Goal: Find specific page/section: Find specific page/section

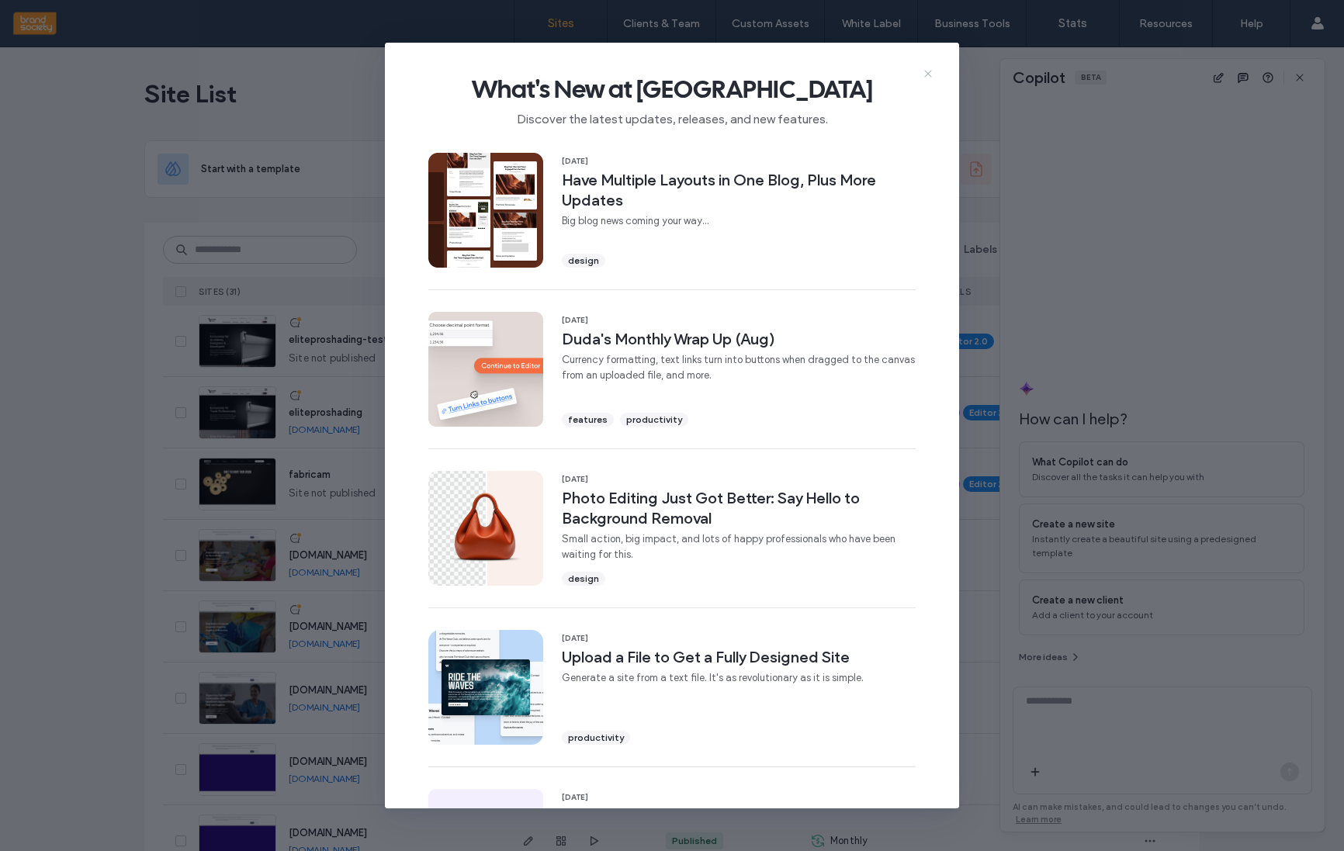
click at [931, 74] on icon at bounding box center [928, 74] width 12 height 12
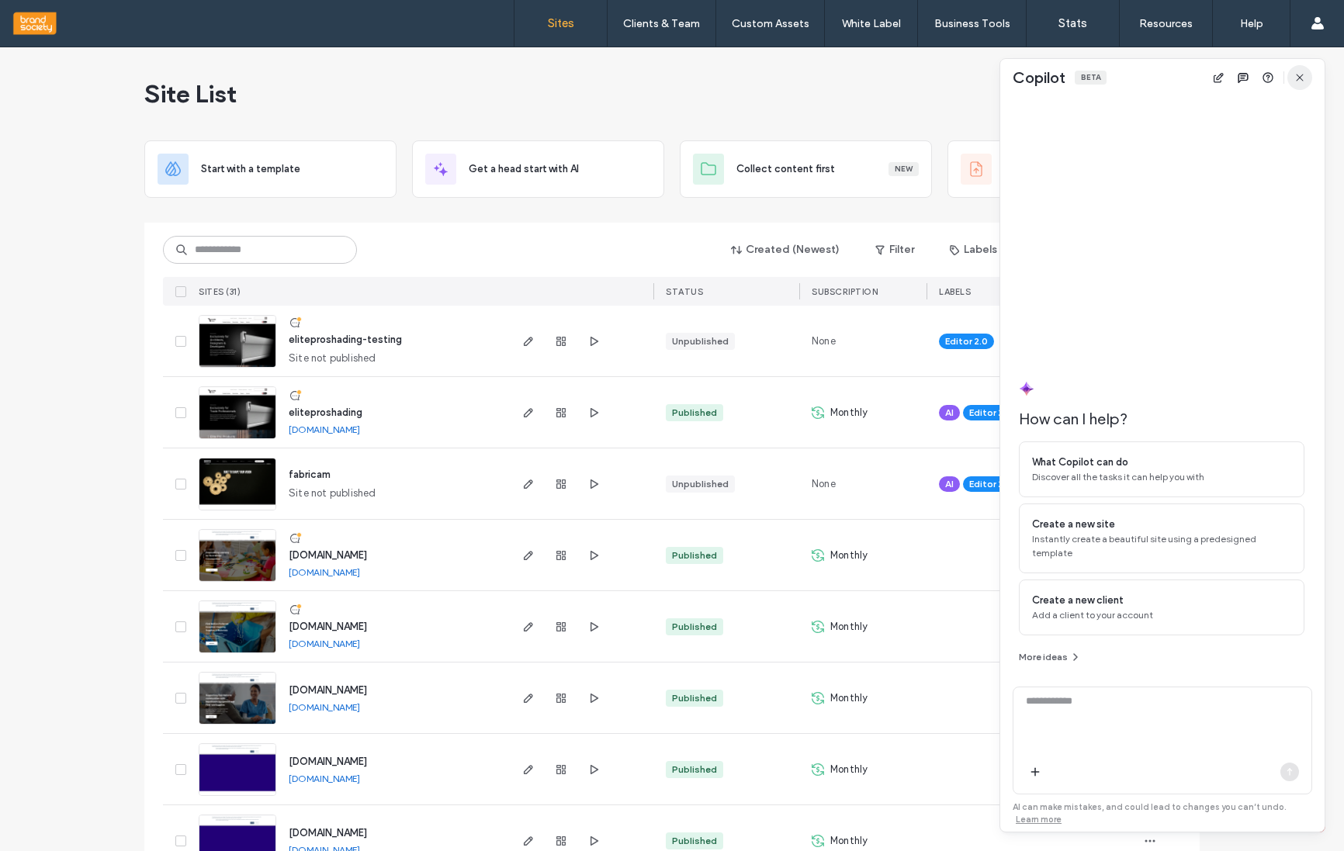
click at [1301, 76] on icon "button" at bounding box center [1300, 77] width 12 height 12
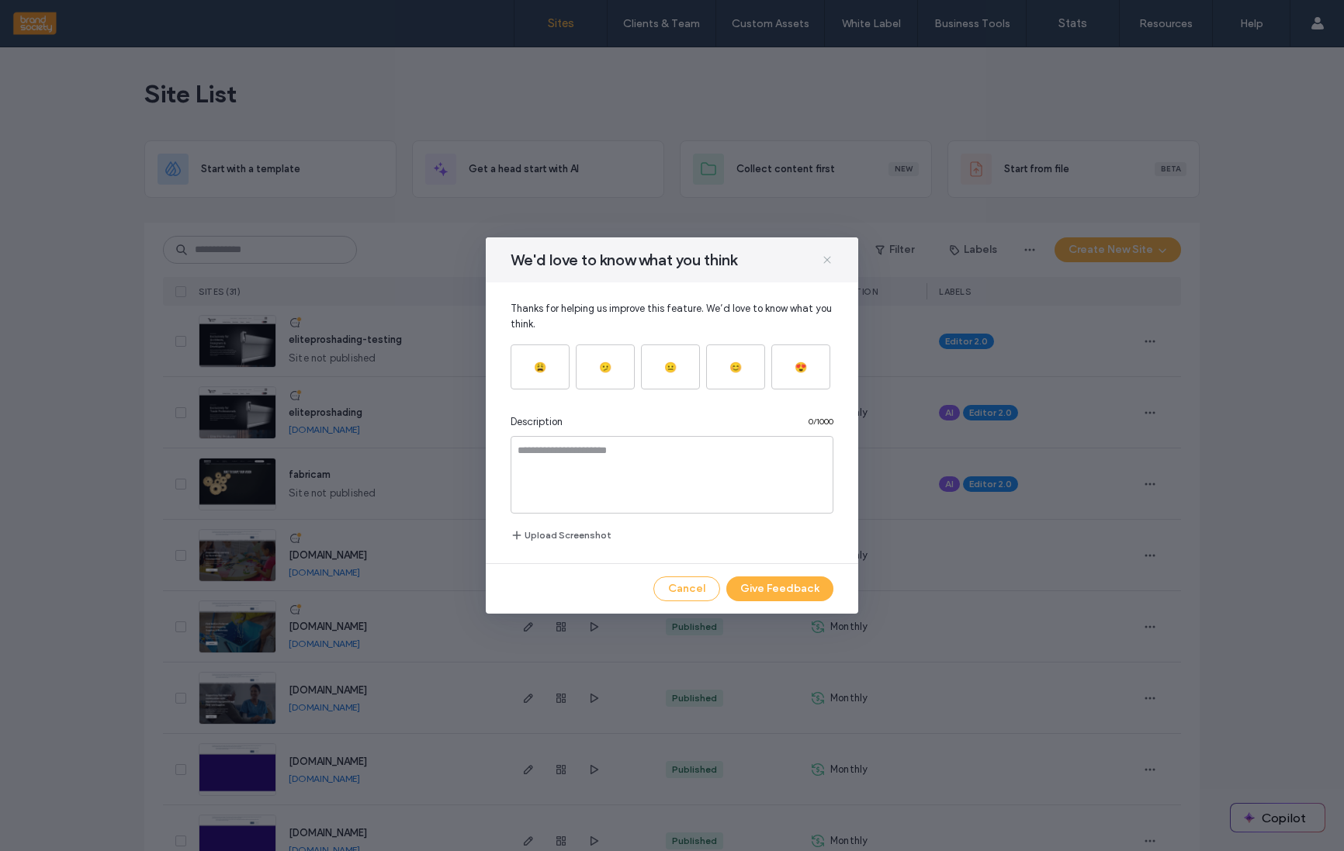
click at [828, 261] on use at bounding box center [826, 259] width 7 height 7
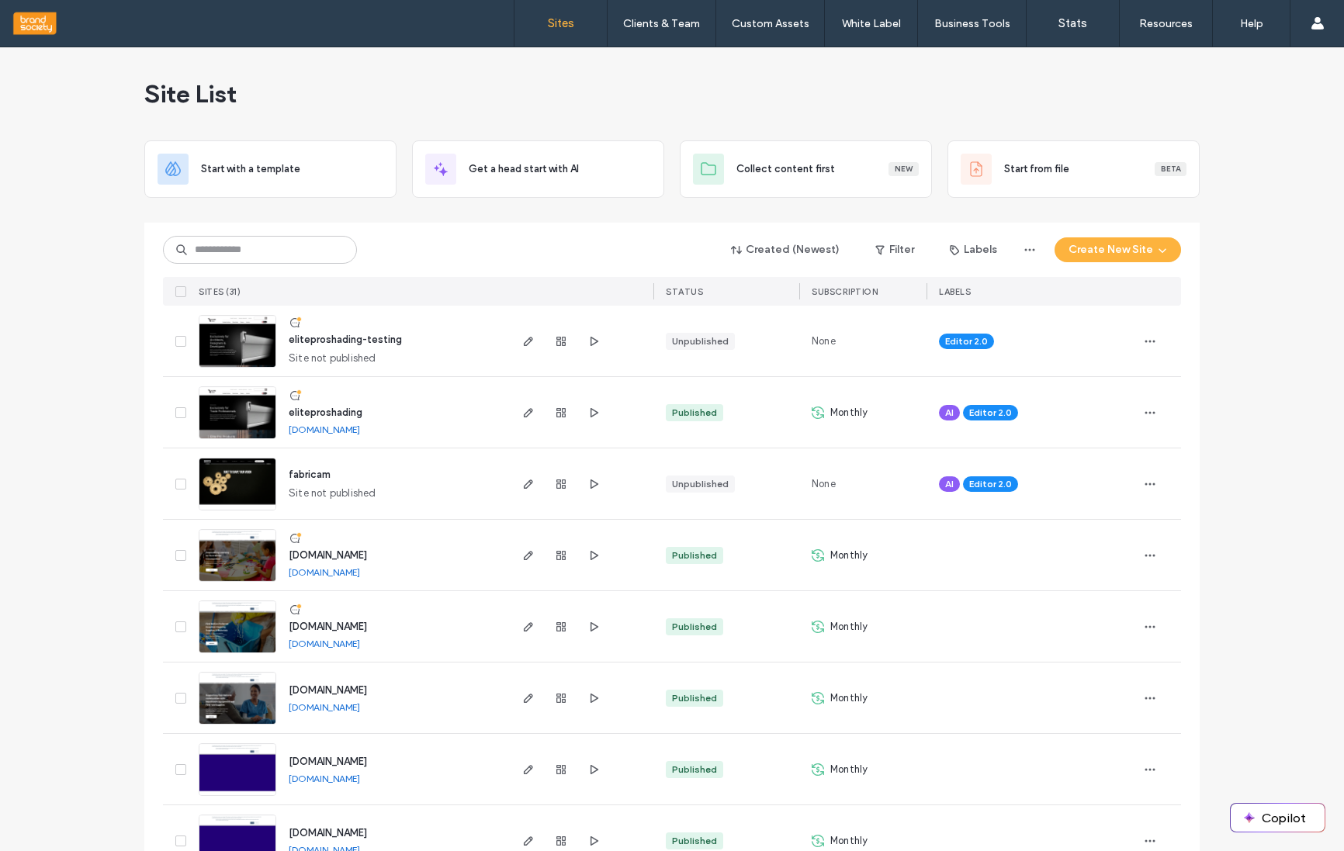
scroll to position [2, 0]
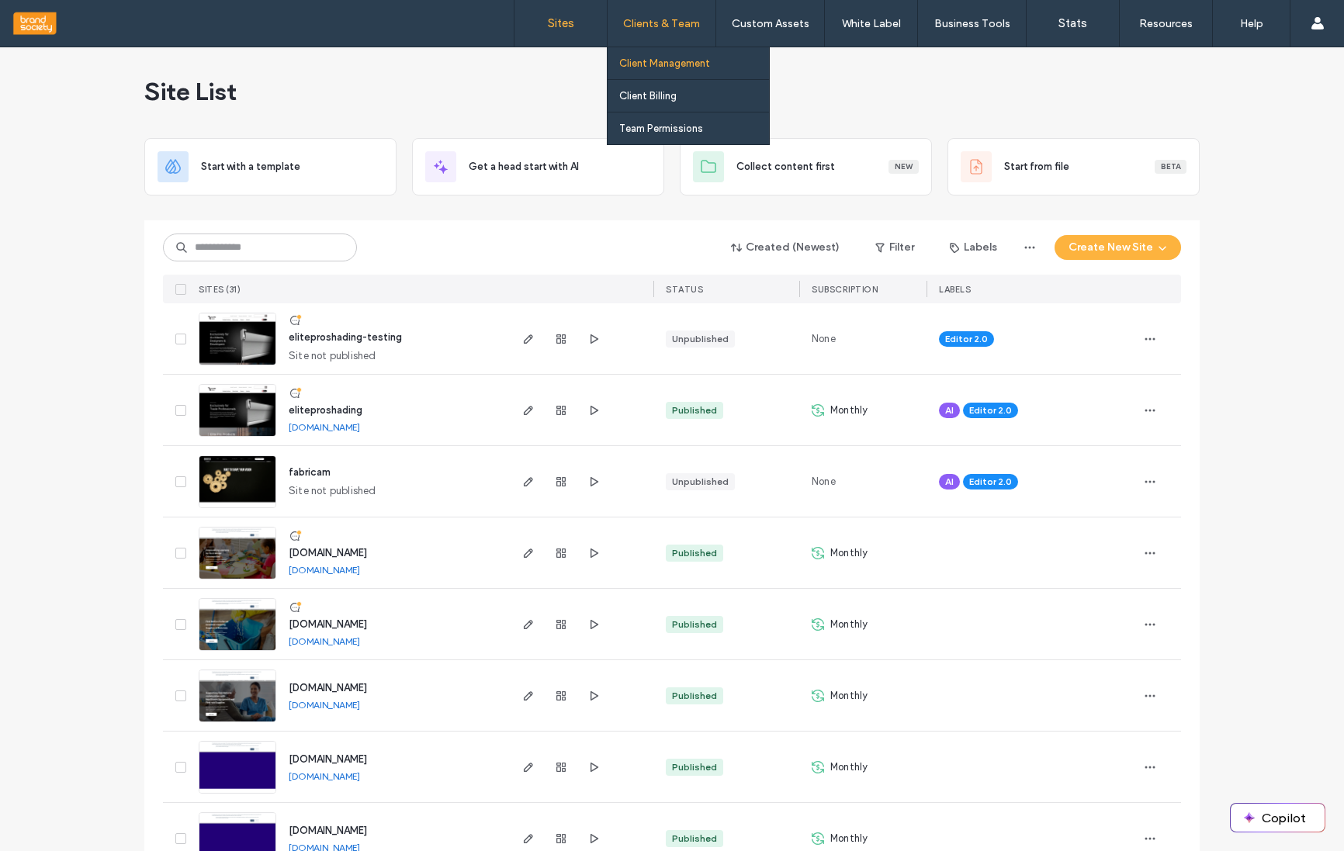
click at [667, 62] on label "Client Management" at bounding box center [664, 63] width 91 height 12
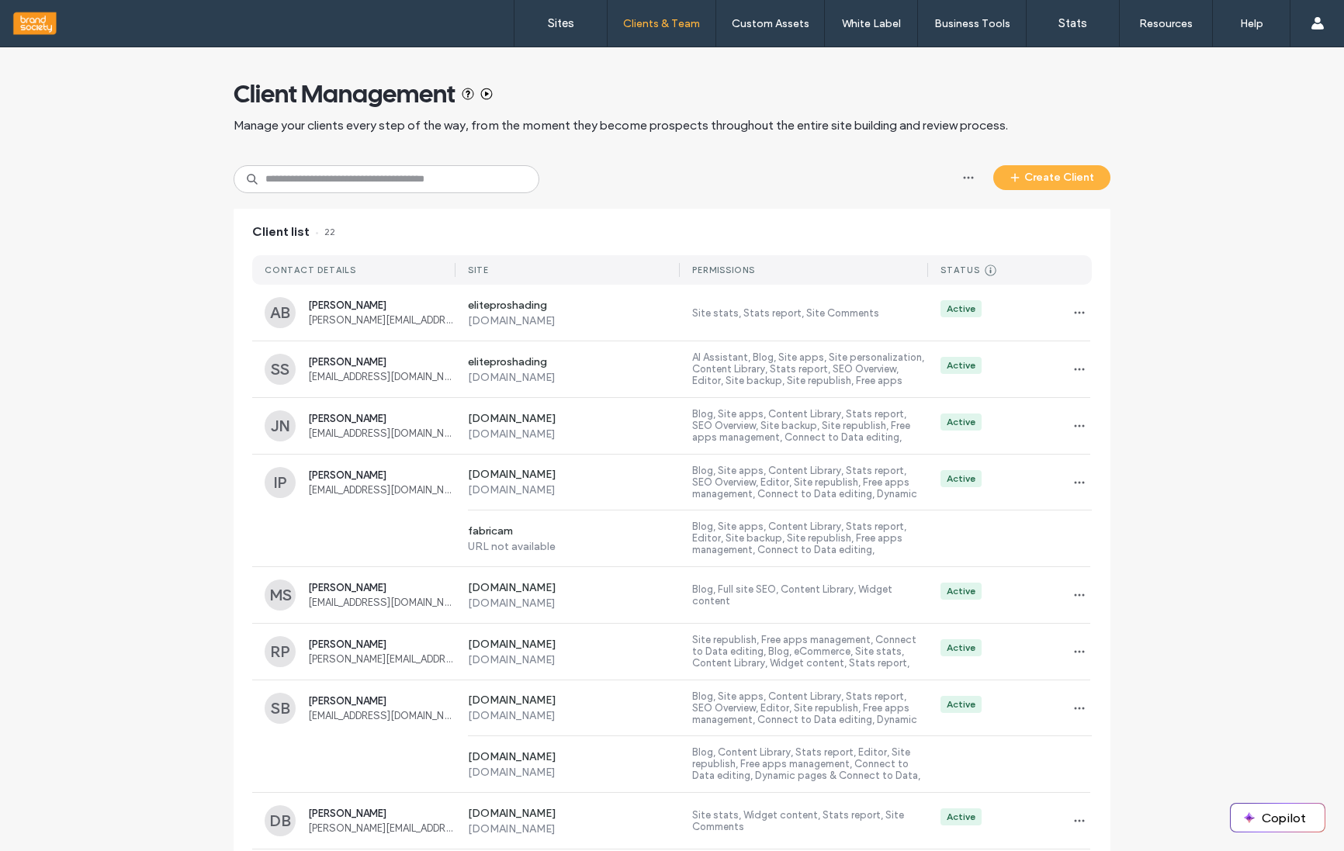
click at [1201, 248] on div "Client Management Manage your clients every step of the way, from the moment th…" at bounding box center [672, 823] width 1344 height 1553
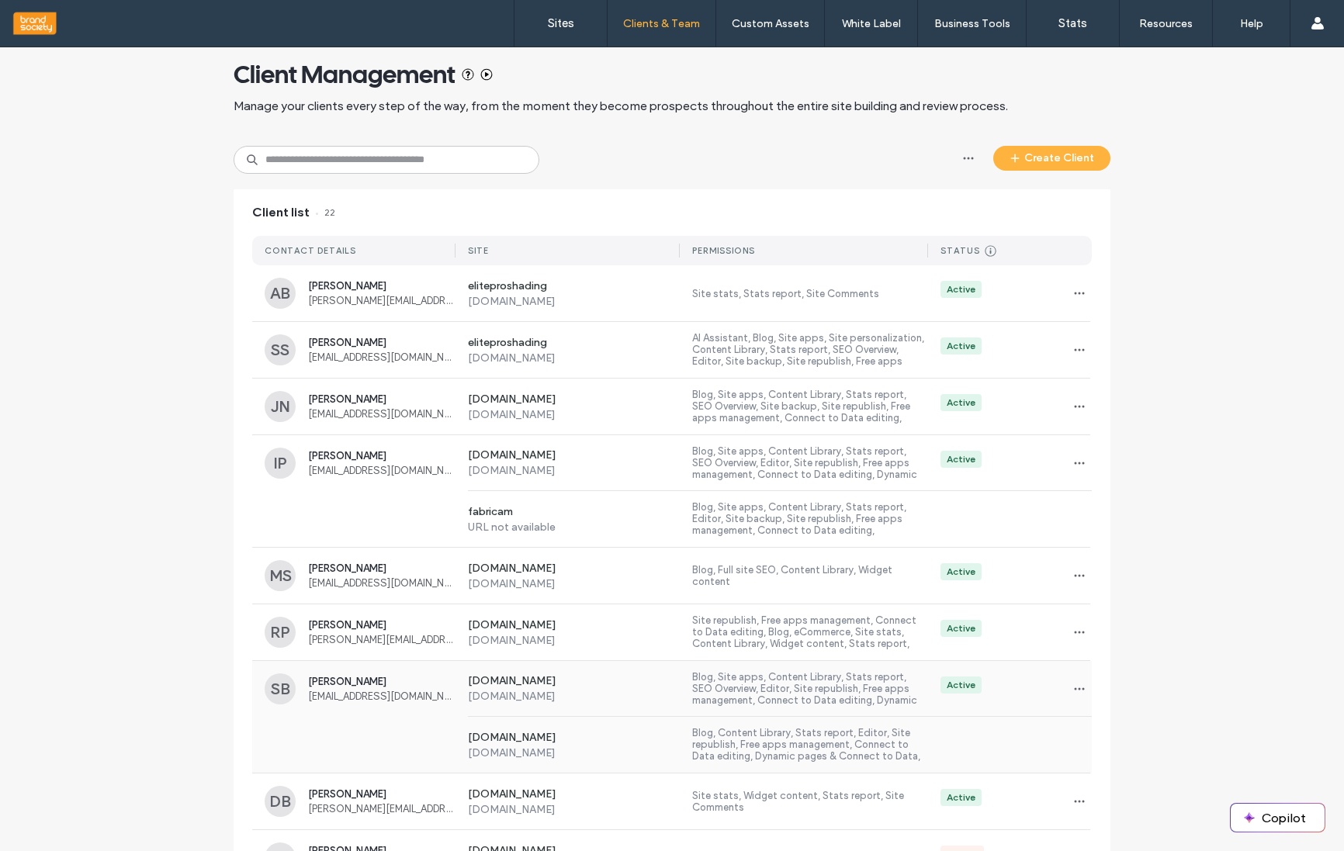
scroll to position [26, 0]
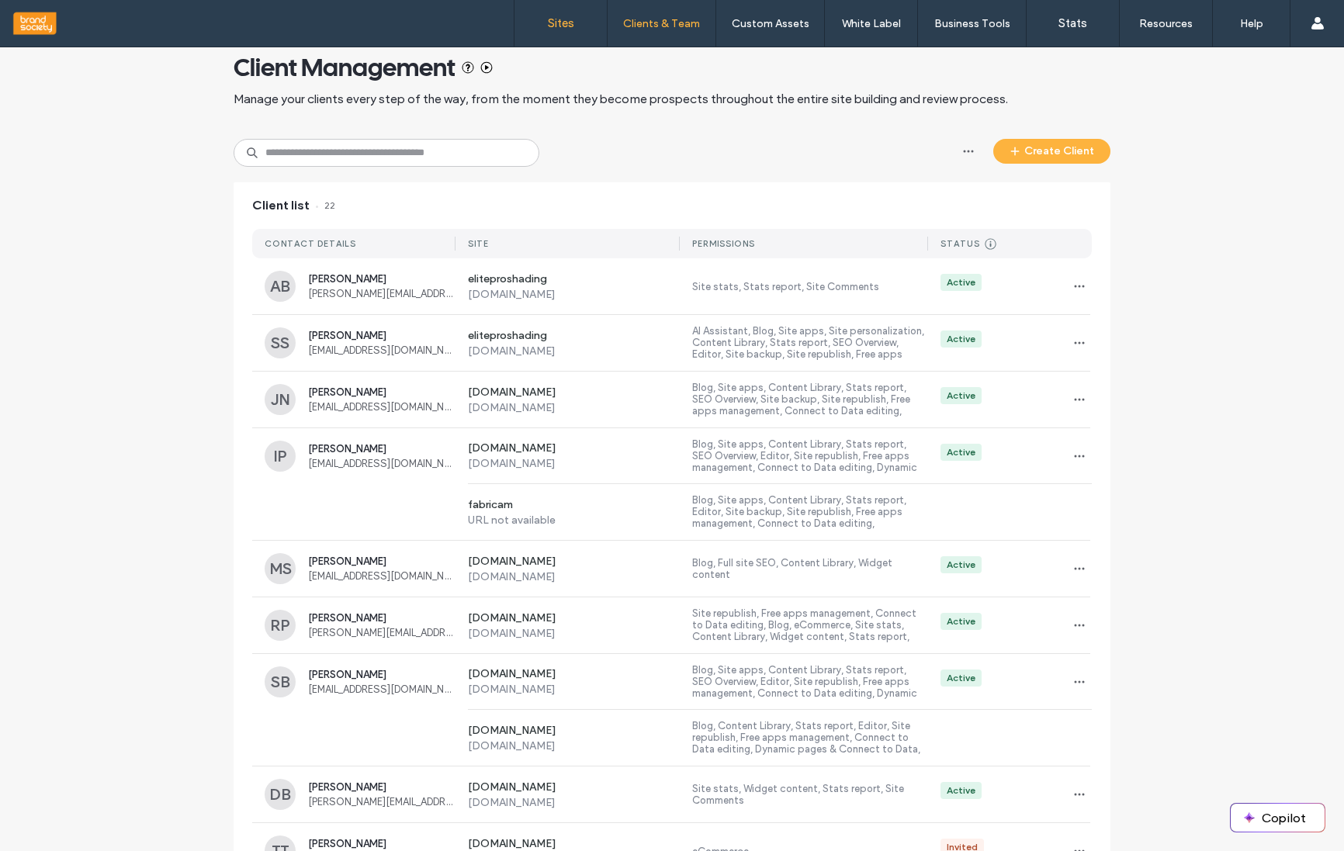
click at [563, 26] on label "Sites" at bounding box center [561, 23] width 26 height 14
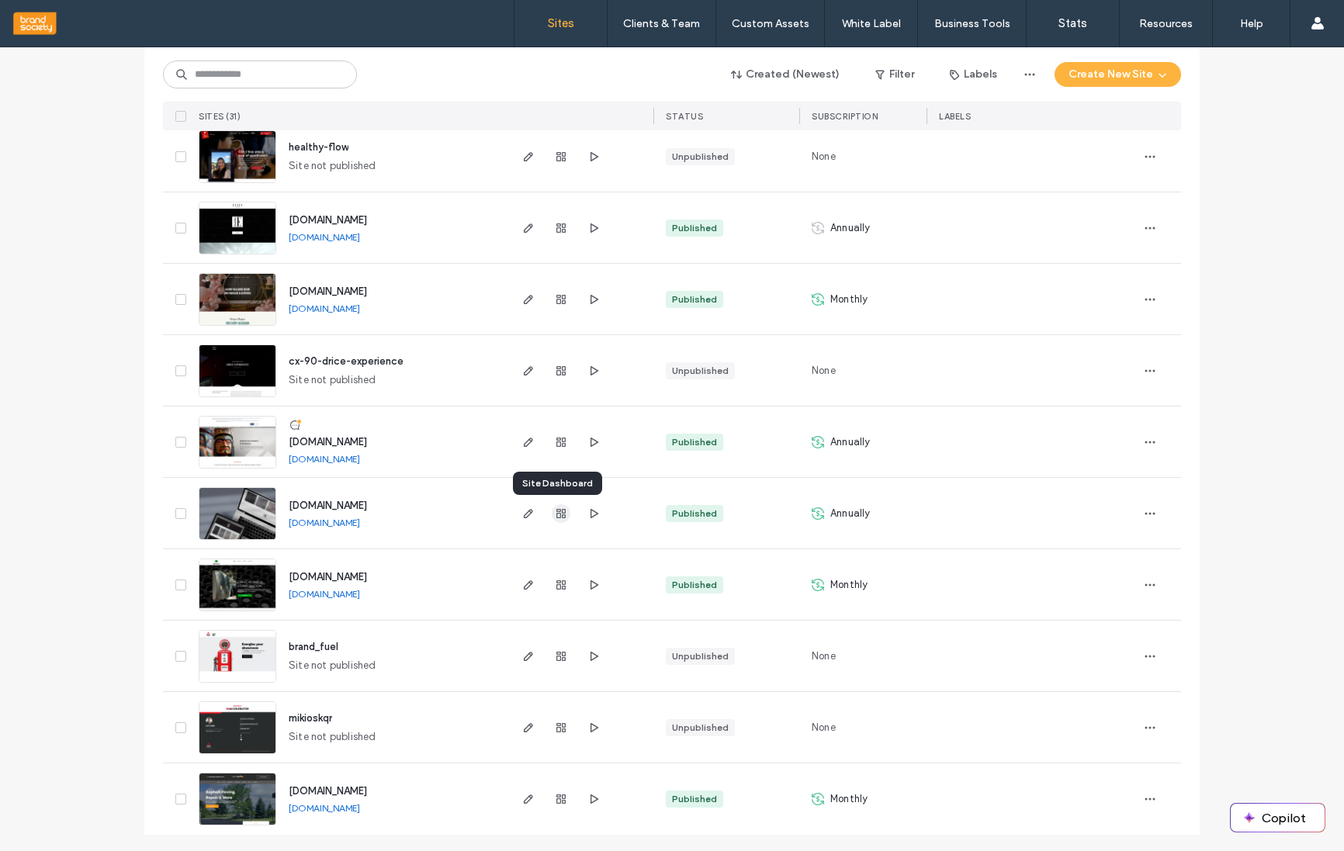
scroll to position [1687, 0]
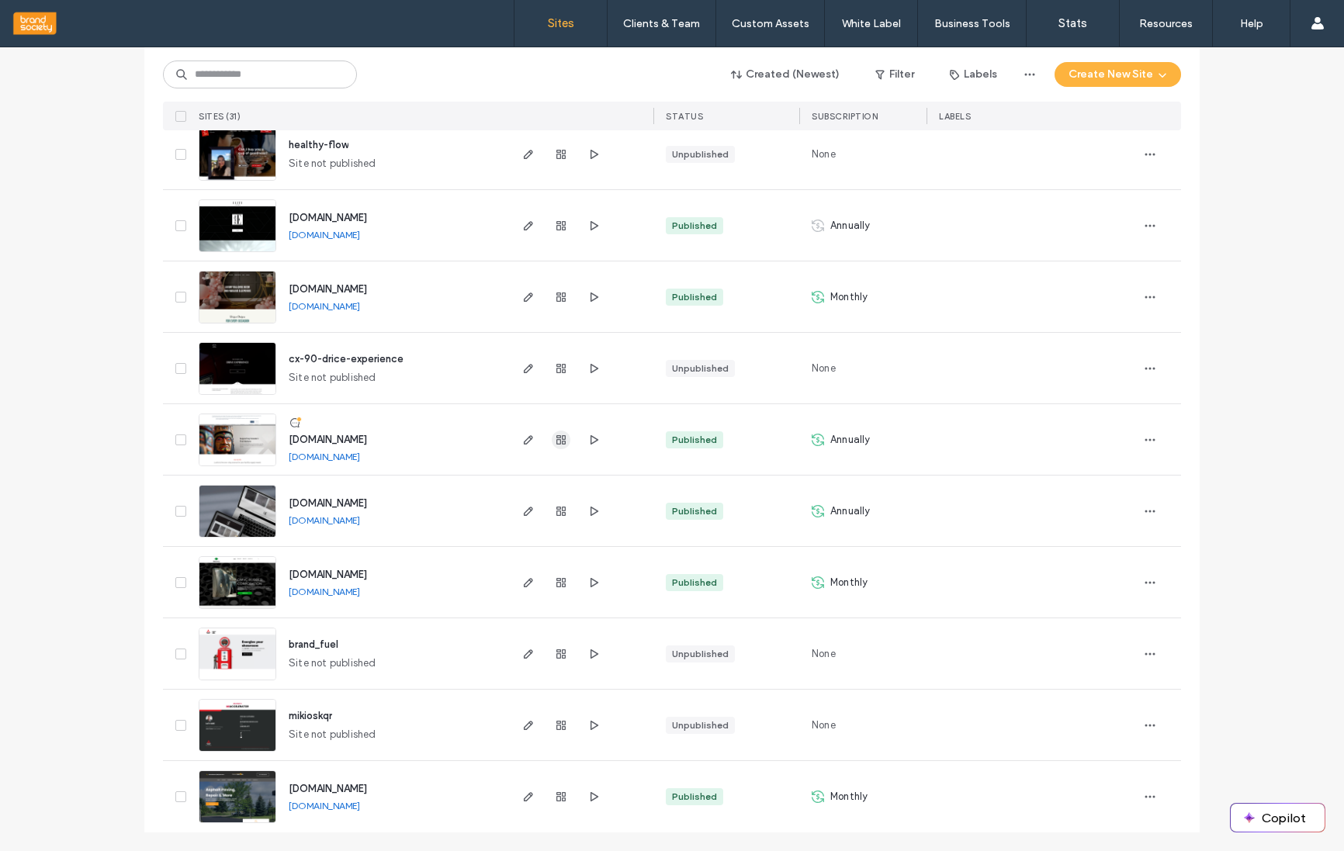
click at [556, 440] on use "button" at bounding box center [560, 439] width 9 height 9
